Goal: Navigation & Orientation: Find specific page/section

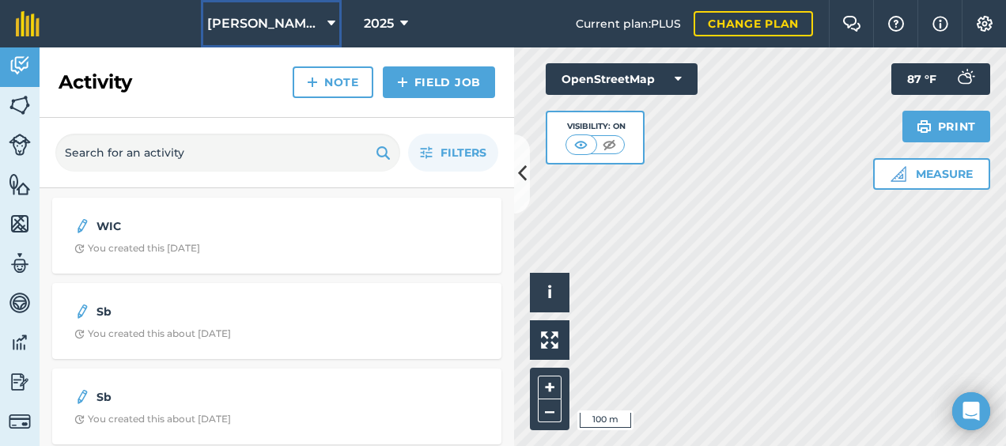
click at [327, 19] on icon at bounding box center [331, 23] width 8 height 19
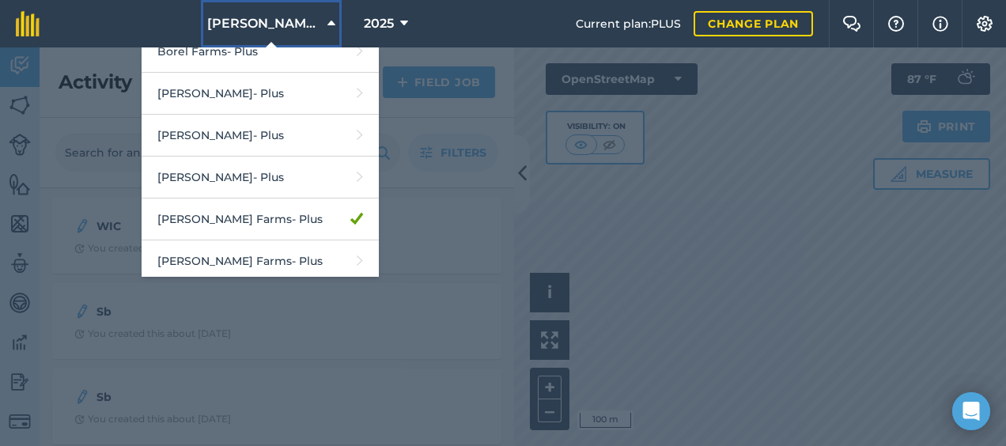
scroll to position [158, 0]
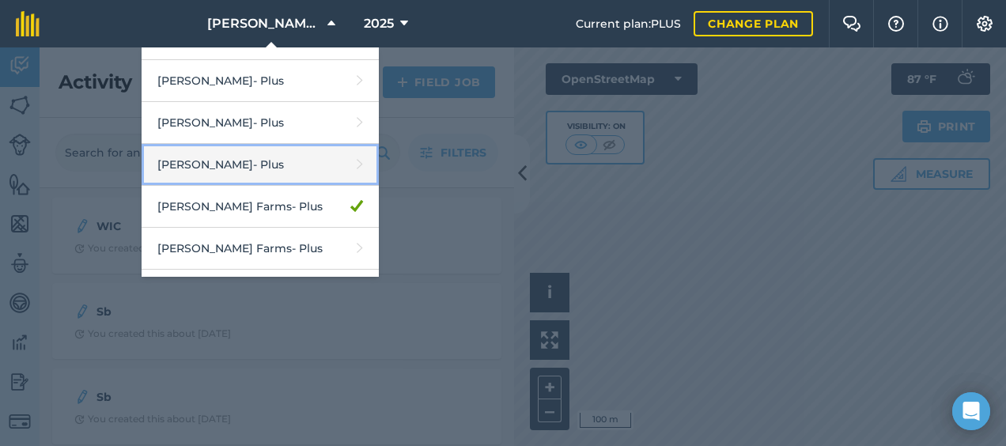
click at [221, 158] on link "[PERSON_NAME] - Plus" at bounding box center [260, 165] width 237 height 42
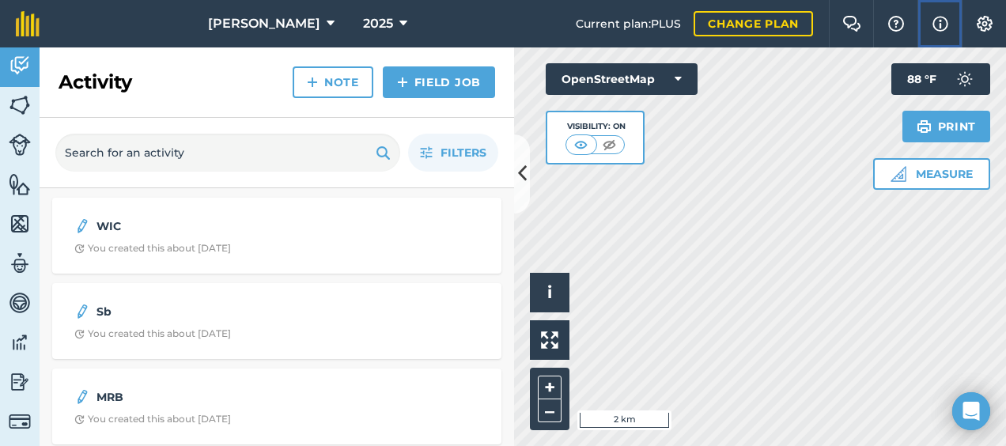
click at [946, 21] on img at bounding box center [940, 23] width 16 height 19
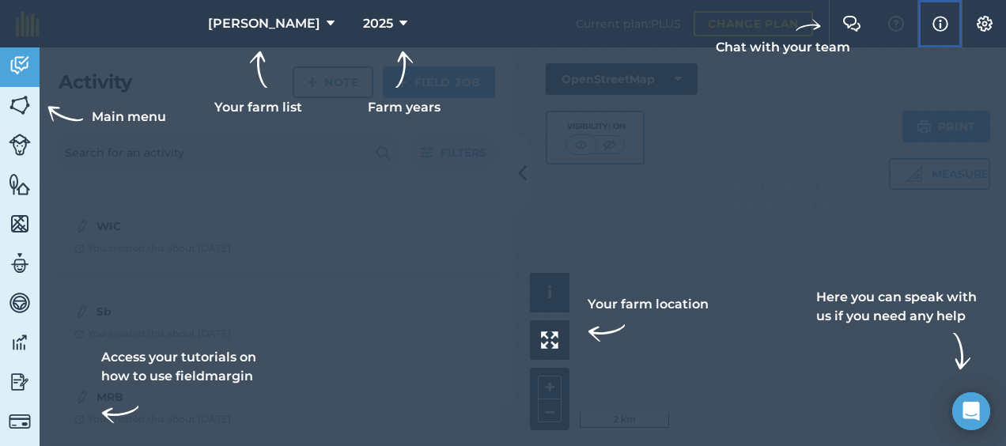
click at [946, 21] on img at bounding box center [940, 23] width 16 height 19
click at [25, 92] on link "Fields" at bounding box center [20, 107] width 40 height 40
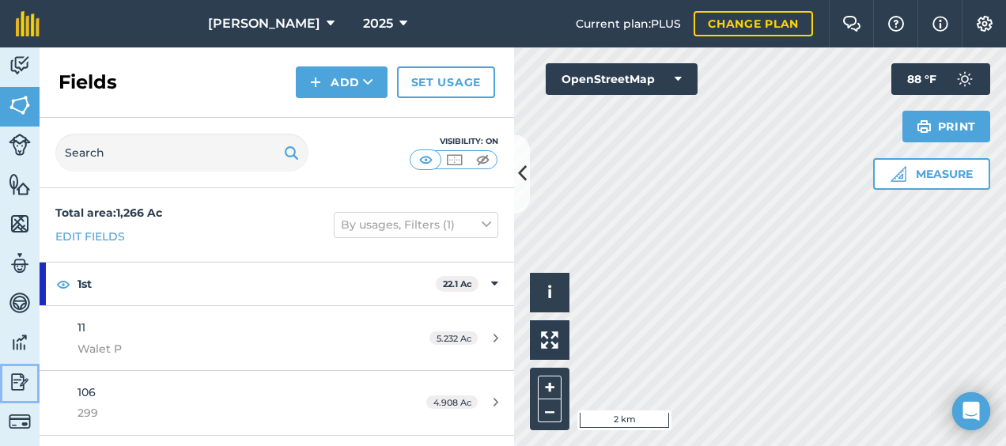
click at [16, 387] on img at bounding box center [20, 382] width 22 height 24
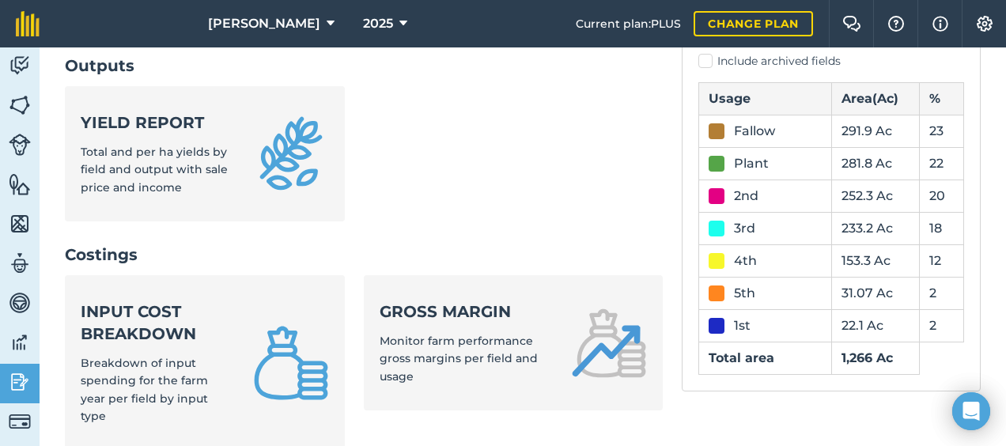
scroll to position [432, 0]
